Goal: Communication & Community: Share content

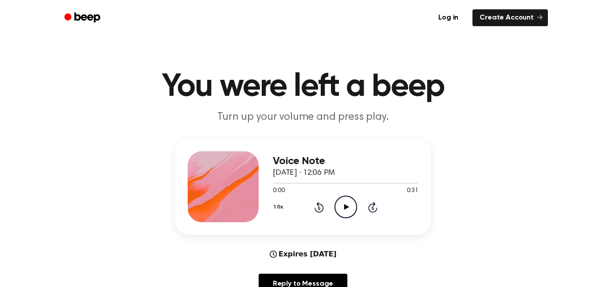
click at [346, 211] on icon "Play Audio" at bounding box center [346, 207] width 23 height 23
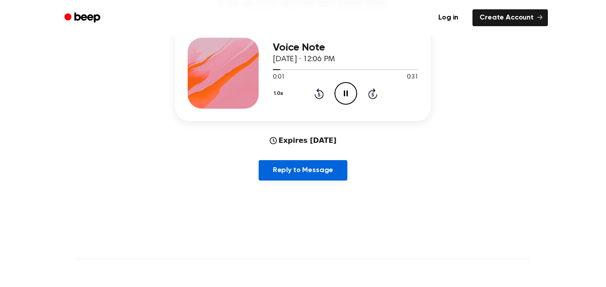
scroll to position [116, 0]
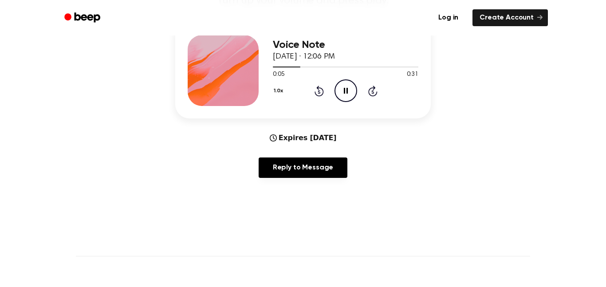
click at [339, 94] on icon "Pause Audio" at bounding box center [346, 90] width 23 height 23
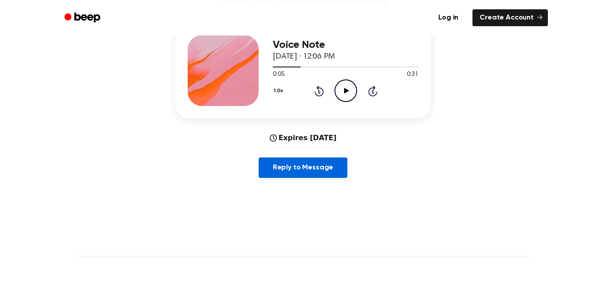
click at [305, 175] on link "Reply to Message" at bounding box center [303, 168] width 89 height 20
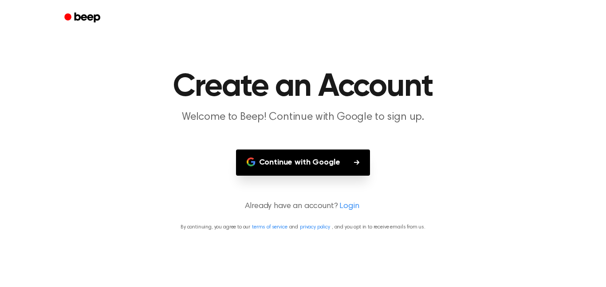
click at [336, 168] on button "Continue with Google" at bounding box center [303, 163] width 134 height 26
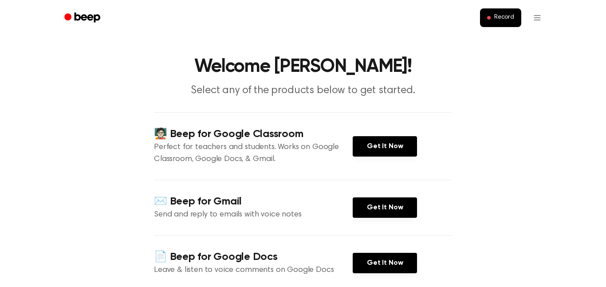
scroll to position [32, 0]
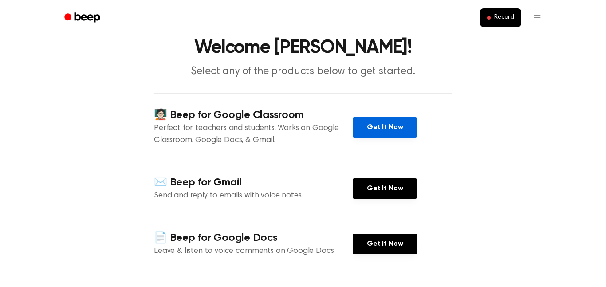
click at [376, 134] on link "Get It Now" at bounding box center [385, 127] width 64 height 20
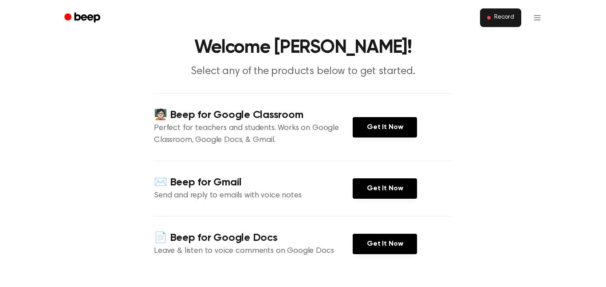
click at [492, 25] on button "Record" at bounding box center [500, 17] width 41 height 19
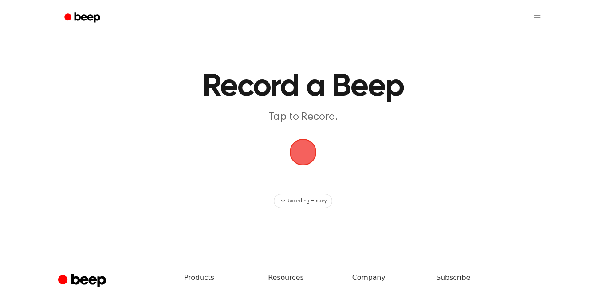
click at [296, 158] on span "button" at bounding box center [303, 152] width 30 height 30
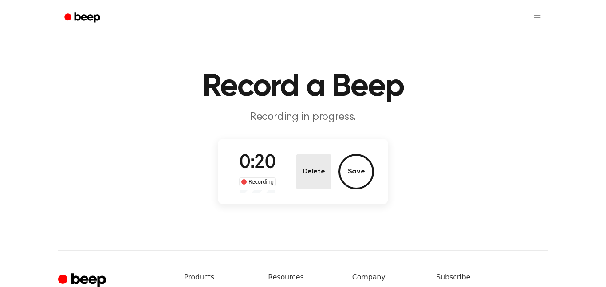
click at [317, 171] on button "Delete" at bounding box center [314, 172] width 36 height 36
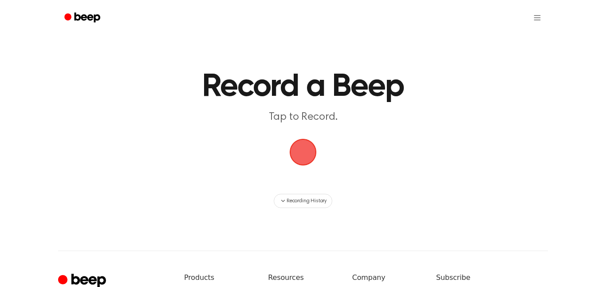
click at [306, 161] on span "button" at bounding box center [303, 152] width 25 height 25
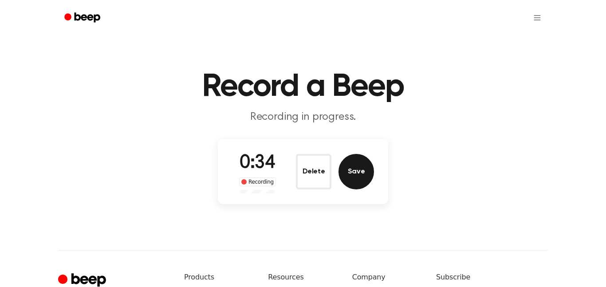
click at [351, 169] on button "Save" at bounding box center [357, 172] width 36 height 36
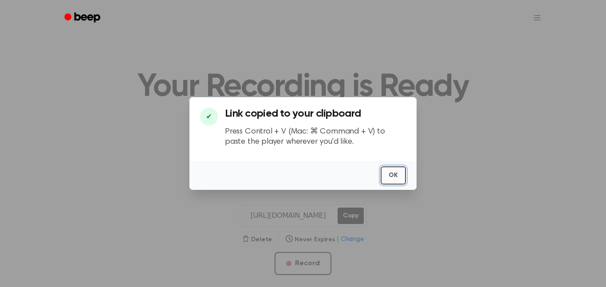
click at [394, 170] on button "OK" at bounding box center [393, 175] width 25 height 18
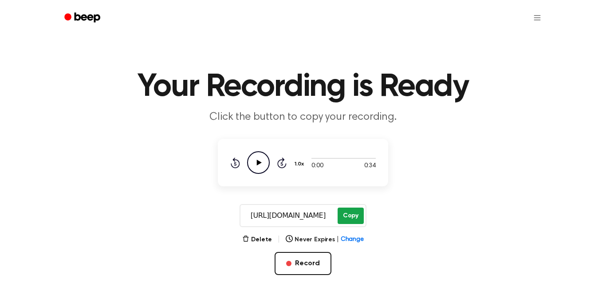
click at [346, 216] on button "Copy" at bounding box center [351, 216] width 26 height 16
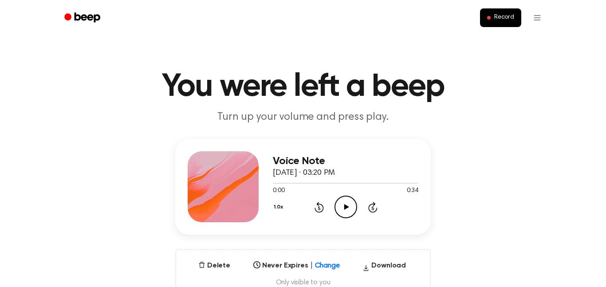
click at [339, 207] on icon "Play Audio" at bounding box center [346, 207] width 23 height 23
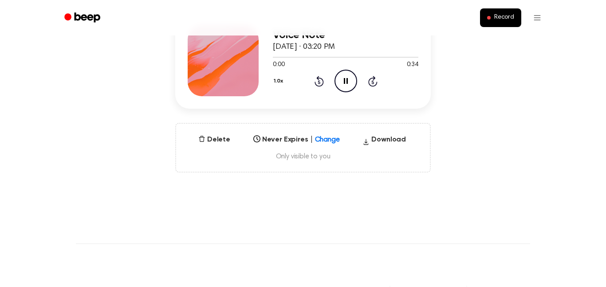
scroll to position [132, 0]
